Goal: Navigation & Orientation: Find specific page/section

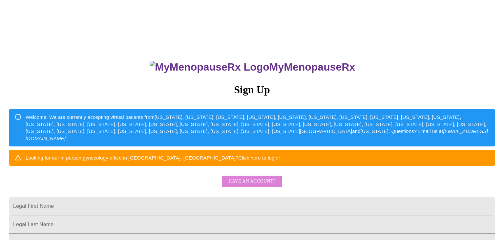
click at [234, 185] on span "Have an account?" at bounding box center [251, 181] width 47 height 8
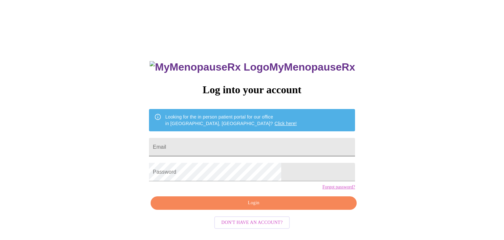
click at [218, 138] on input "Email" at bounding box center [252, 147] width 206 height 18
type input "[EMAIL_ADDRESS][DOMAIN_NAME]"
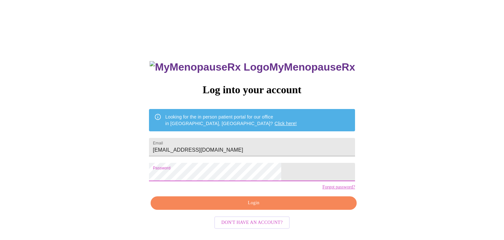
click at [357, 166] on div "MyMenopauseRx Log into your account Looking for the in person patient portal fo…" at bounding box center [252, 147] width 498 height 288
click at [270, 207] on span "Login" at bounding box center [253, 203] width 191 height 8
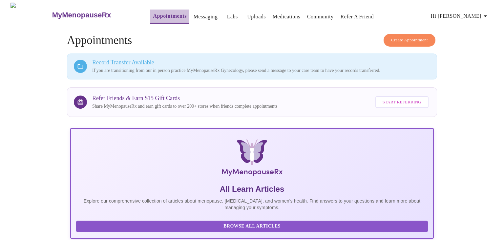
click at [156, 13] on link "Appointments" at bounding box center [169, 15] width 33 height 9
click at [479, 16] on span "Hi [PERSON_NAME]" at bounding box center [460, 15] width 58 height 9
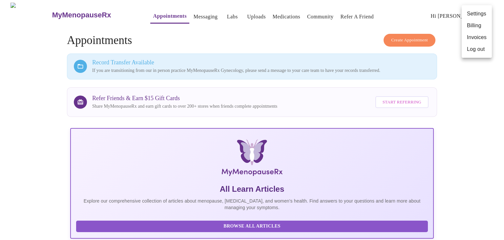
click at [470, 41] on li "Invoices" at bounding box center [476, 37] width 30 height 12
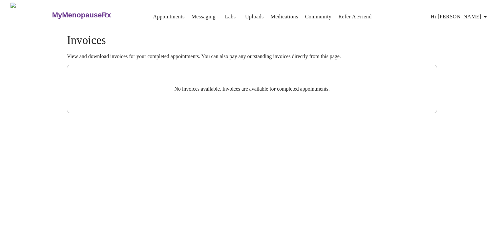
click at [198, 18] on link "Messaging" at bounding box center [203, 16] width 24 height 9
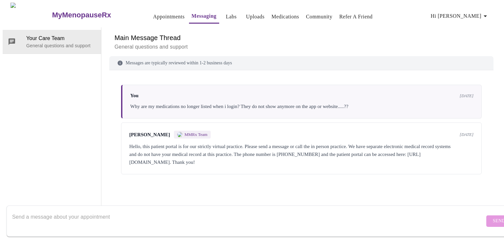
click at [226, 14] on link "Labs" at bounding box center [231, 16] width 11 height 9
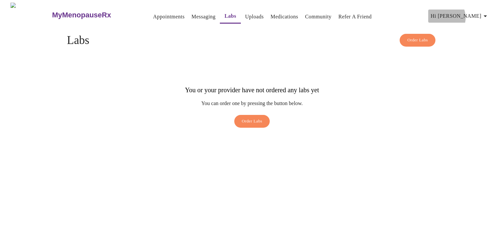
click at [470, 15] on span "Hi [PERSON_NAME]" at bounding box center [460, 15] width 58 height 9
